Goal: Task Accomplishment & Management: Manage account settings

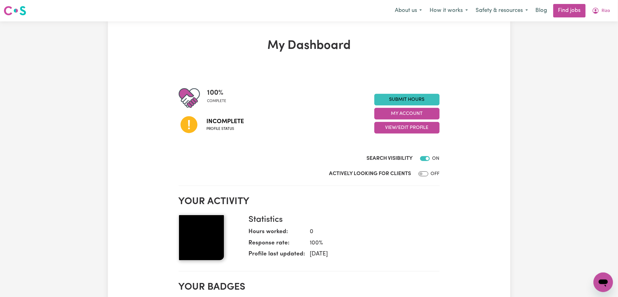
scroll to position [41, 0]
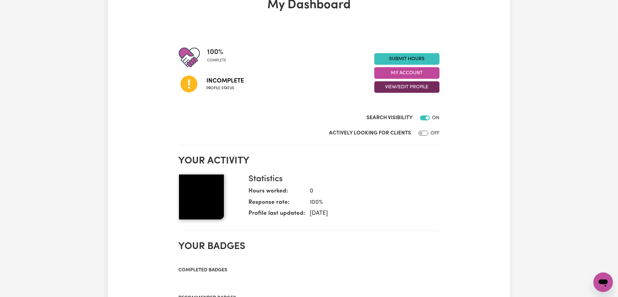
click at [384, 90] on button "View/Edit Profile" at bounding box center [407, 87] width 65 height 12
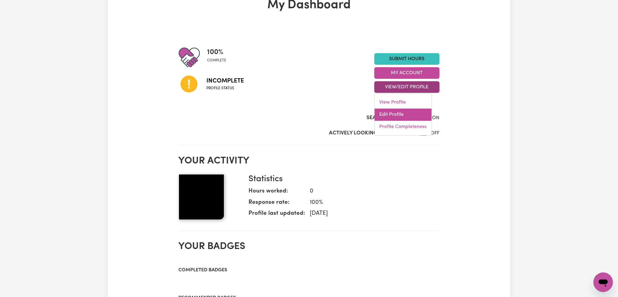
click at [383, 113] on link "Edit Profile" at bounding box center [403, 115] width 57 height 12
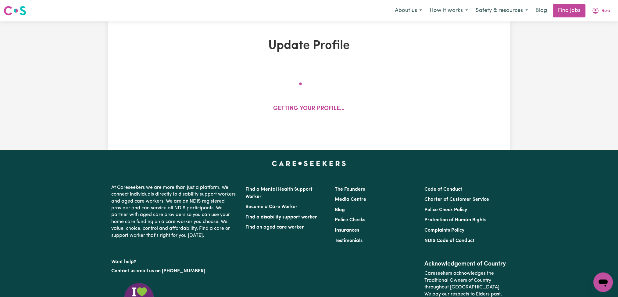
select select "[DEMOGRAPHIC_DATA]"
select select "Student Visa"
select select "Studying a healthcare related degree or qualification"
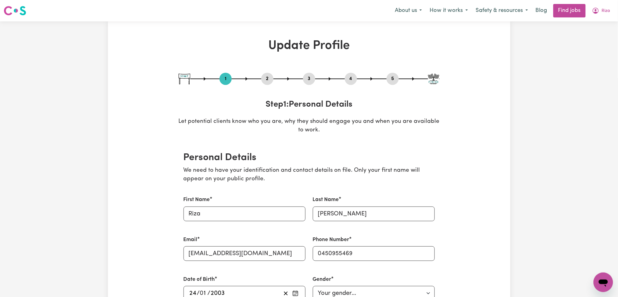
click at [266, 77] on button "2" at bounding box center [267, 79] width 12 height 8
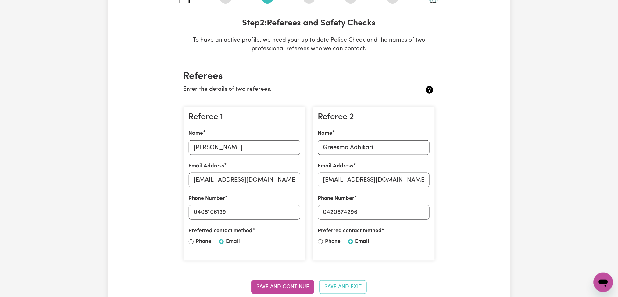
scroll to position [122, 0]
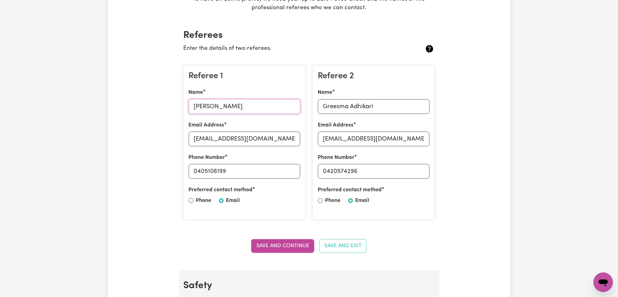
click at [232, 110] on input "[PERSON_NAME]" at bounding box center [245, 106] width 112 height 15
click at [260, 138] on input "[EMAIL_ADDRESS][DOMAIN_NAME]" at bounding box center [245, 138] width 112 height 15
click at [195, 171] on input "0405106199" at bounding box center [245, 171] width 112 height 15
drag, startPoint x: 196, startPoint y: 171, endPoint x: 269, endPoint y: 170, distance: 72.3
click at [269, 170] on input "0405106199" at bounding box center [245, 171] width 112 height 15
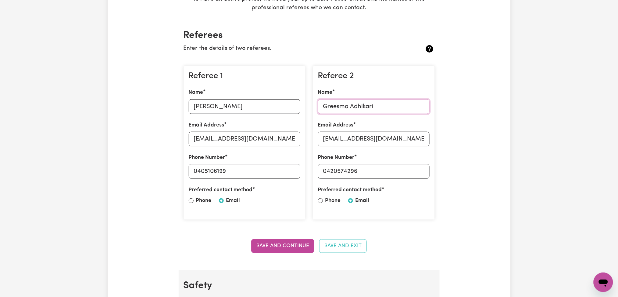
click at [340, 105] on input "Greesma Adhikari" at bounding box center [374, 106] width 112 height 15
click at [358, 143] on input "[EMAIL_ADDRESS][DOMAIN_NAME]" at bounding box center [374, 138] width 112 height 15
drag, startPoint x: 329, startPoint y: 171, endPoint x: 403, endPoint y: 171, distance: 74.7
click at [403, 171] on input "0420574296" at bounding box center [374, 171] width 112 height 15
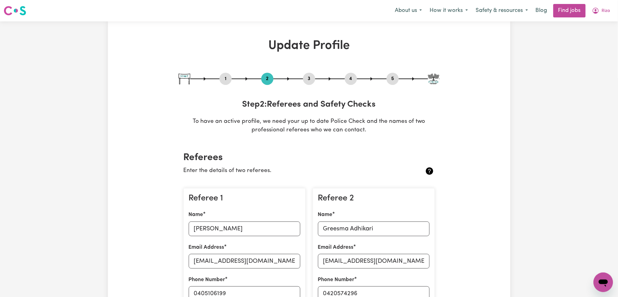
click at [306, 80] on button "3" at bounding box center [309, 79] width 12 height 8
select select "2025"
select select "Certificate III (Individual Support)"
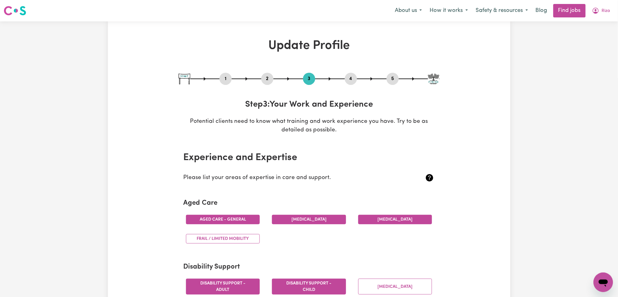
click at [354, 81] on button "4" at bounding box center [351, 79] width 12 height 8
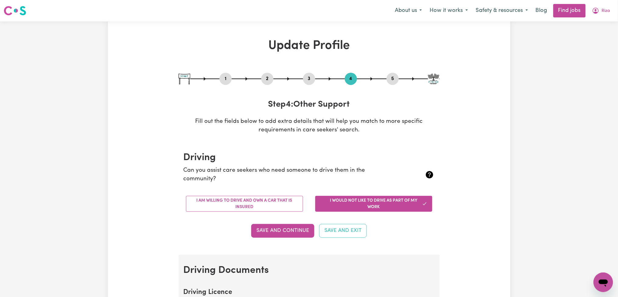
click at [399, 79] on div at bounding box center [309, 78] width 261 height 1
click at [396, 77] on button "5" at bounding box center [393, 79] width 12 height 8
select select "I am providing services by being employed by an organisation"
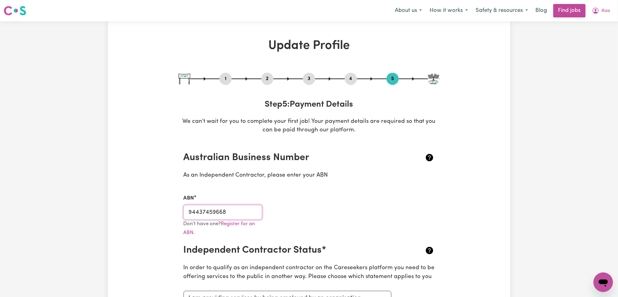
click at [228, 212] on input "94437459668" at bounding box center [223, 212] width 79 height 15
click at [605, 11] on span "Riza" at bounding box center [606, 11] width 9 height 7
click at [594, 35] on link "My Dashboard" at bounding box center [590, 35] width 48 height 12
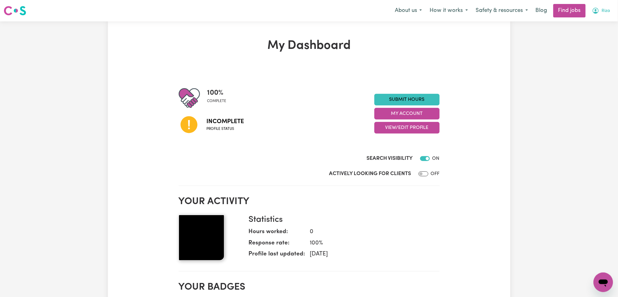
click at [613, 11] on button "Riza" at bounding box center [601, 10] width 26 height 13
click at [592, 43] on link "Logout" at bounding box center [590, 47] width 48 height 12
